Goal: Find specific page/section: Find specific page/section

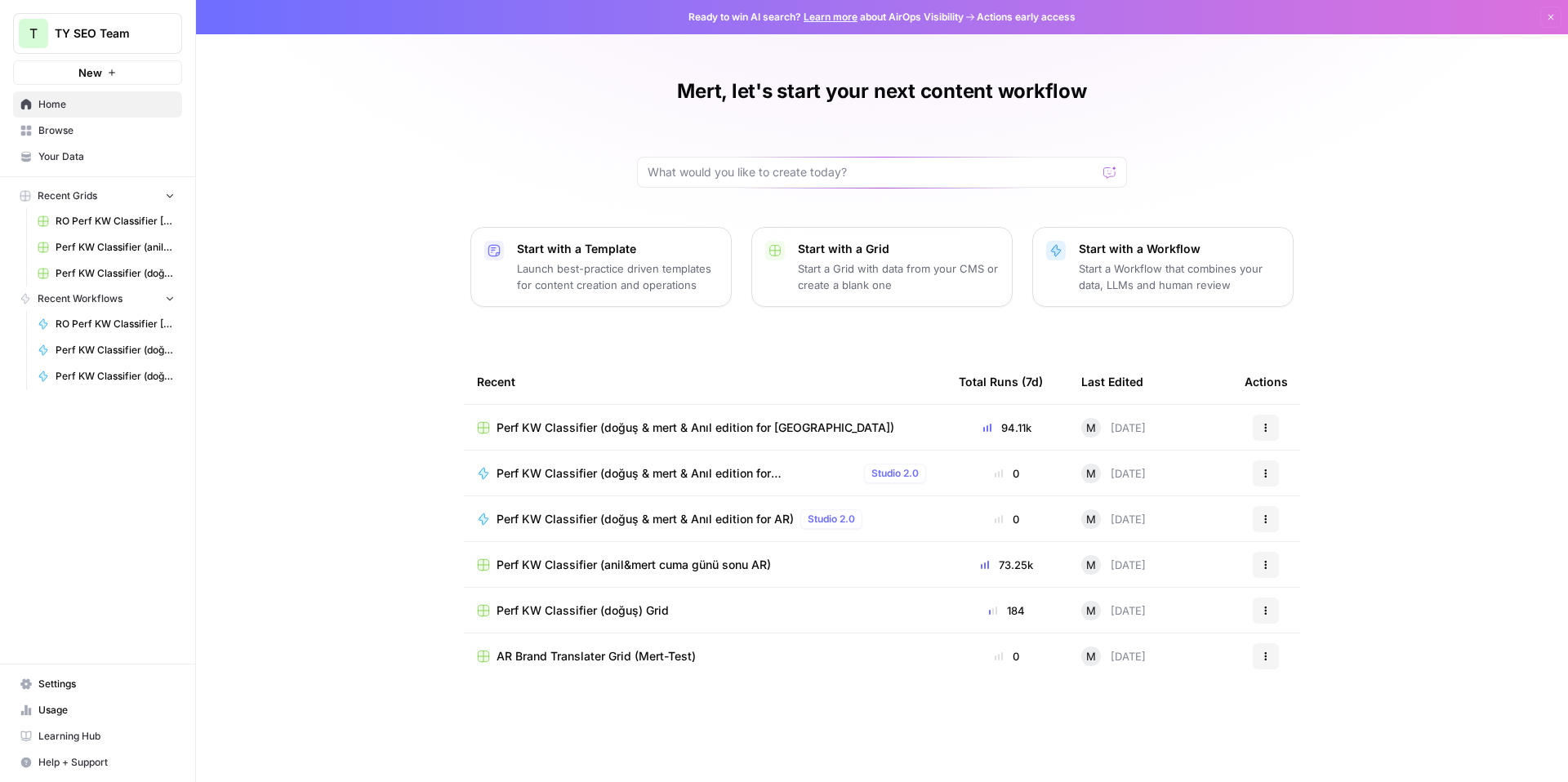
click at [94, 129] on span "Browse" at bounding box center [107, 130] width 136 height 15
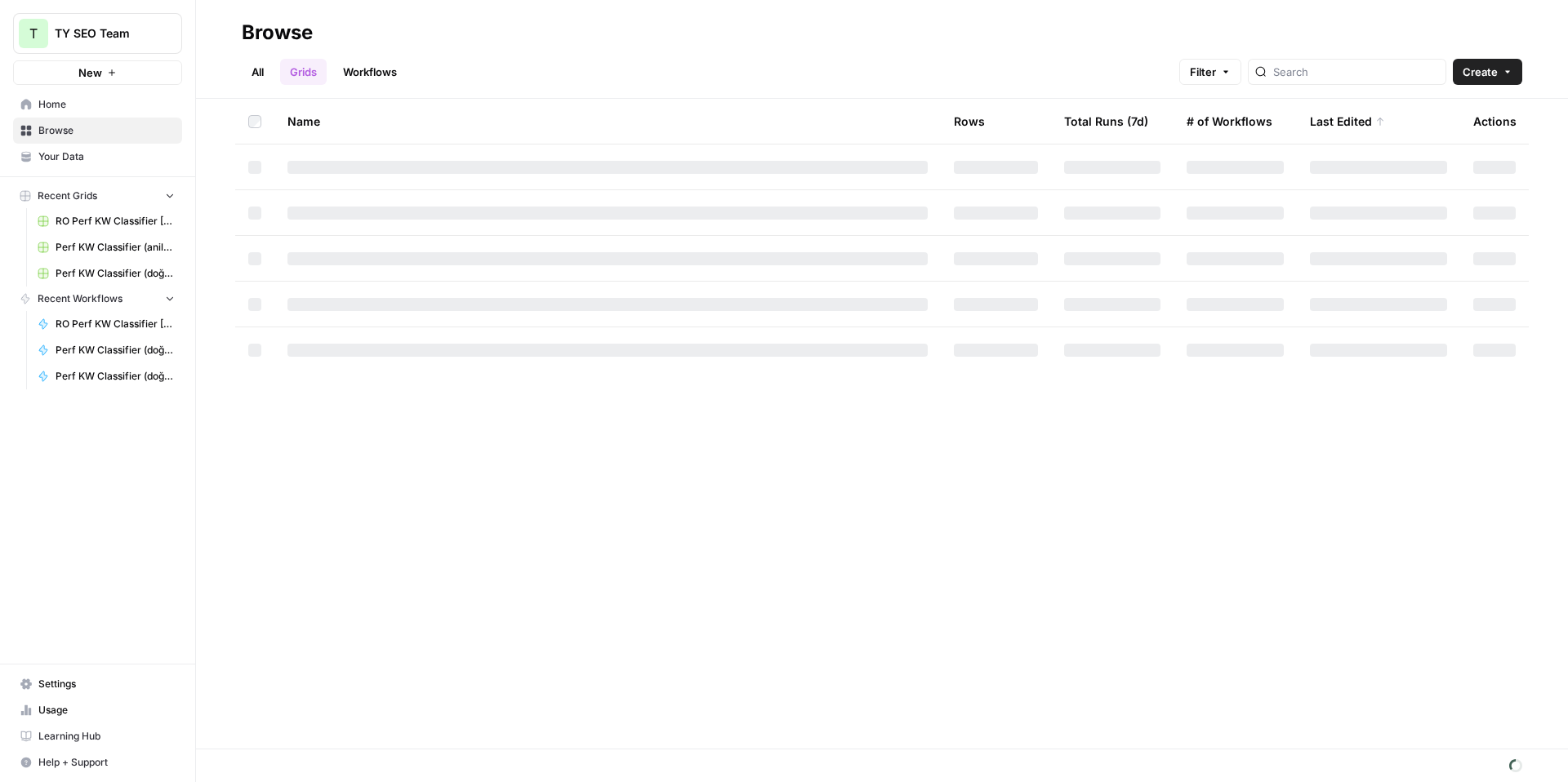
click at [256, 71] on link "All" at bounding box center [257, 72] width 32 height 26
click at [298, 73] on link "Grids" at bounding box center [303, 72] width 46 height 26
click at [140, 242] on span "Perf KW Classifier (anil&mert cuma günü sonu AR)" at bounding box center [115, 247] width 119 height 15
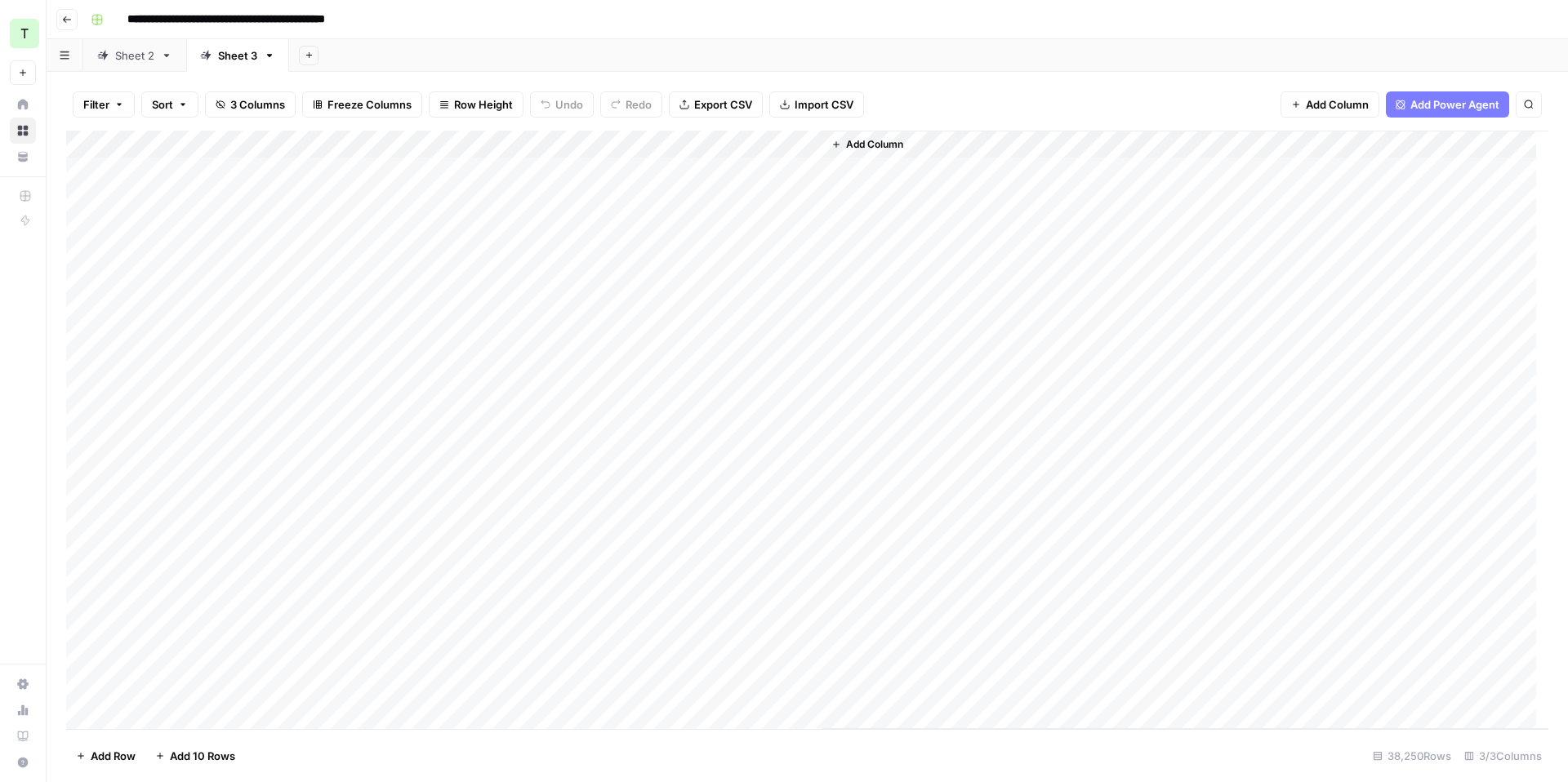
click at [145, 66] on link "Sheet 2" at bounding box center [135, 55] width 103 height 32
click at [63, 18] on icon "button" at bounding box center [66, 19] width 8 height 6
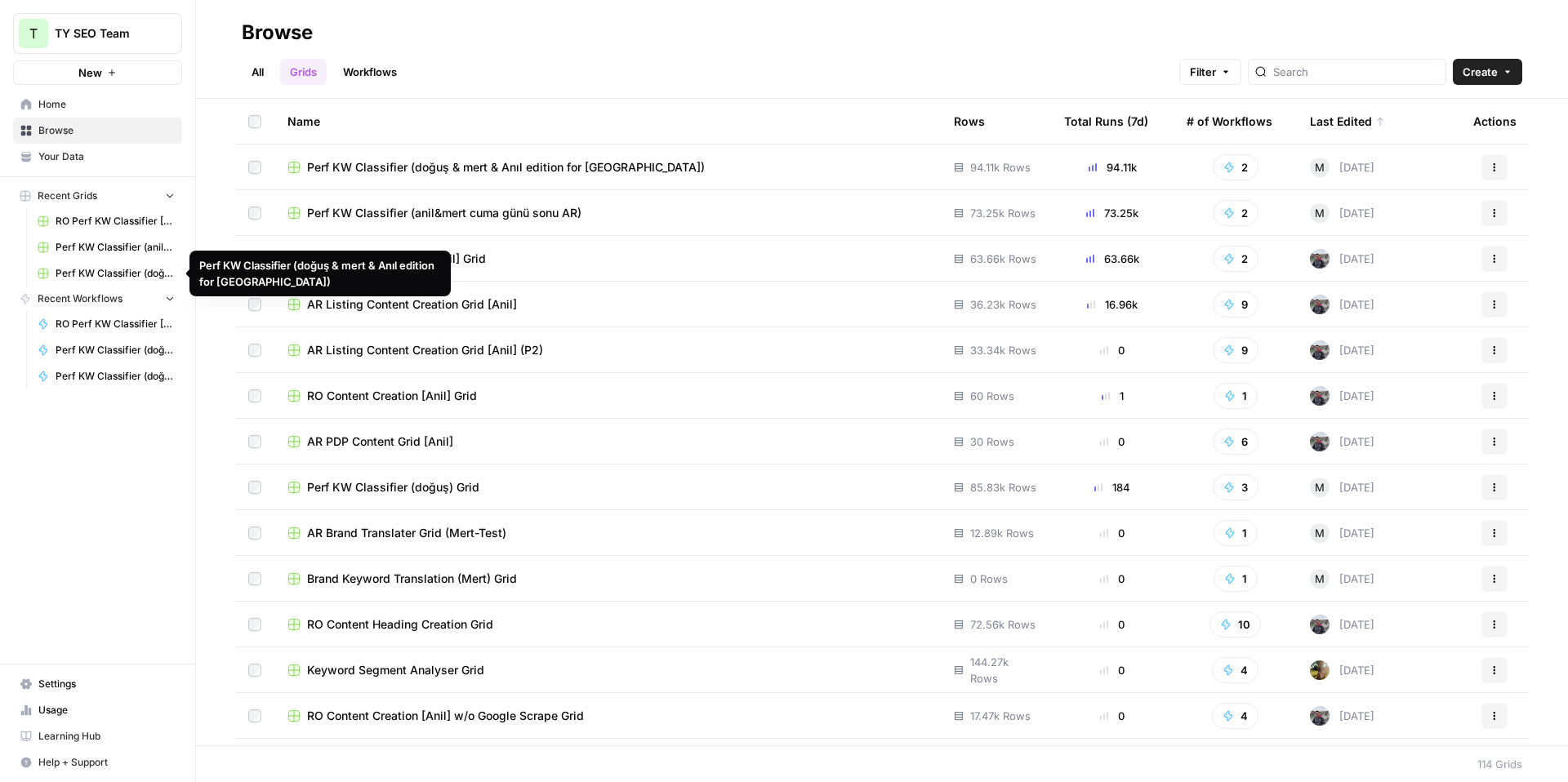
click at [115, 273] on span "Perf KW Classifier (doğuş & mert & Anıl edition for [GEOGRAPHIC_DATA])" at bounding box center [115, 273] width 119 height 15
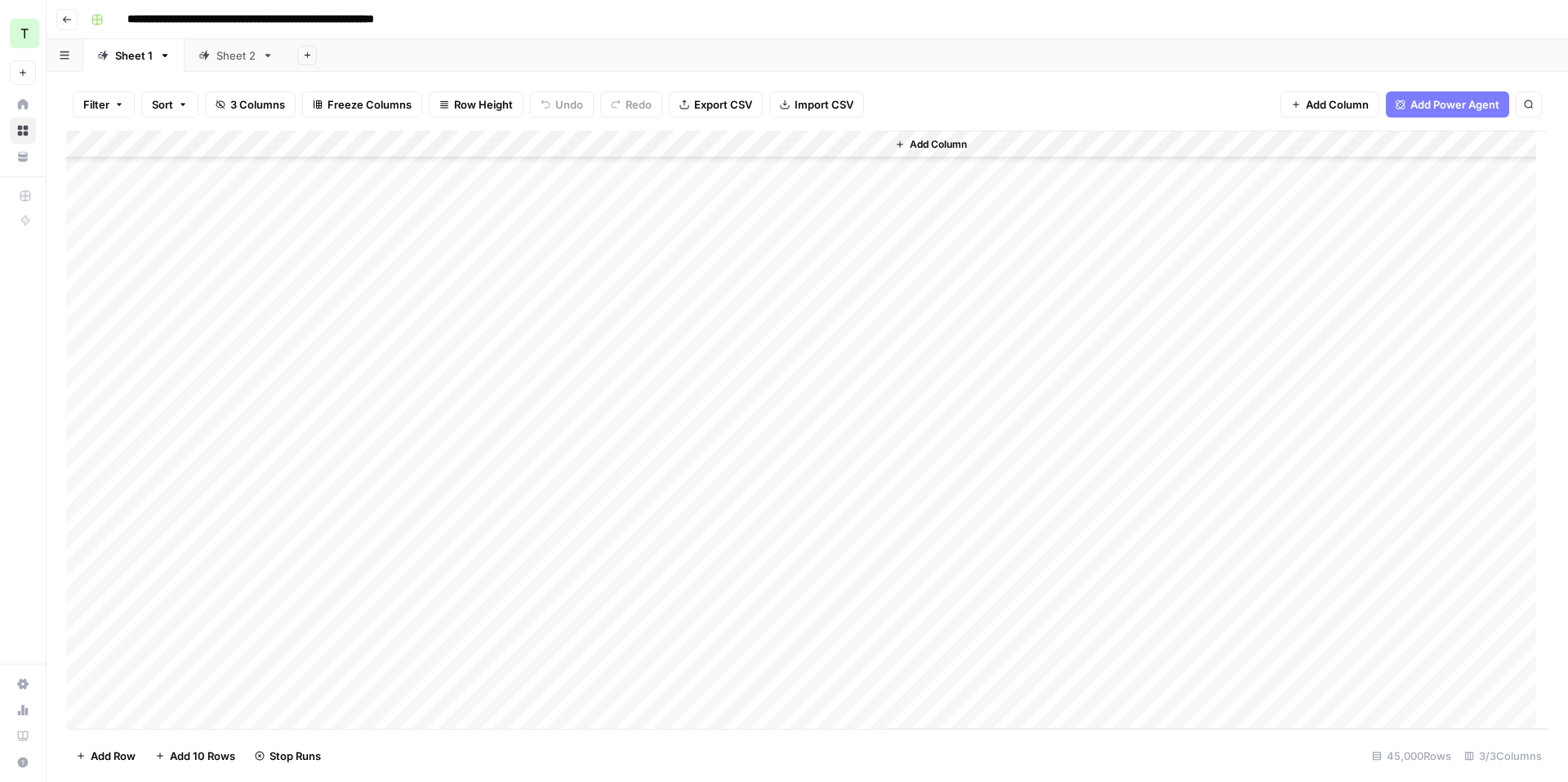
scroll to position [450065, 0]
click at [208, 65] on link "Sheet 2" at bounding box center [236, 55] width 103 height 32
